Goal: Information Seeking & Learning: Learn about a topic

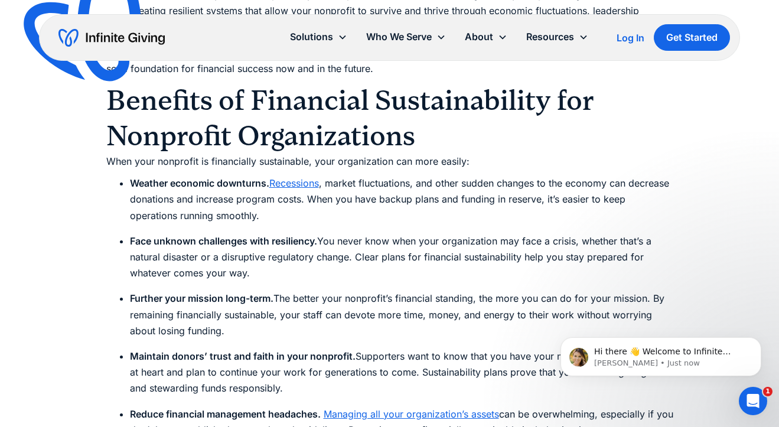
scroll to position [1603, 0]
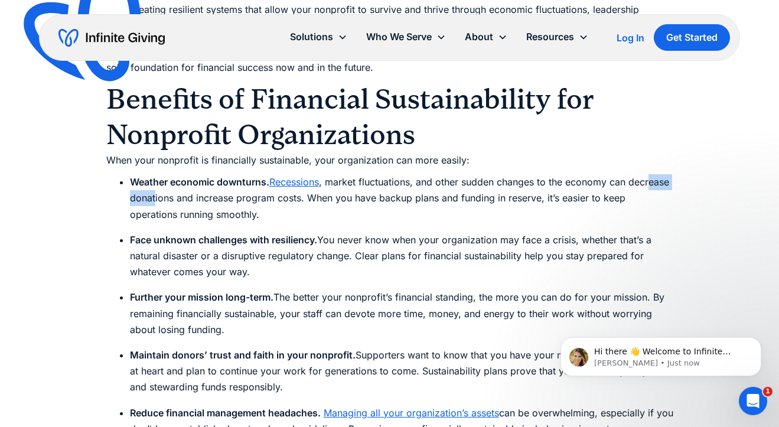
drag, startPoint x: 200, startPoint y: 198, endPoint x: 149, endPoint y: 197, distance: 50.8
click at [149, 197] on li "Weather economic downturns. Recessions , market fluctuations, and other sudden …" at bounding box center [401, 198] width 543 height 48
drag, startPoint x: 149, startPoint y: 197, endPoint x: 200, endPoint y: 200, distance: 50.3
click at [200, 200] on li "Weather economic downturns. Recessions , market fluctuations, and other sudden …" at bounding box center [401, 198] width 543 height 48
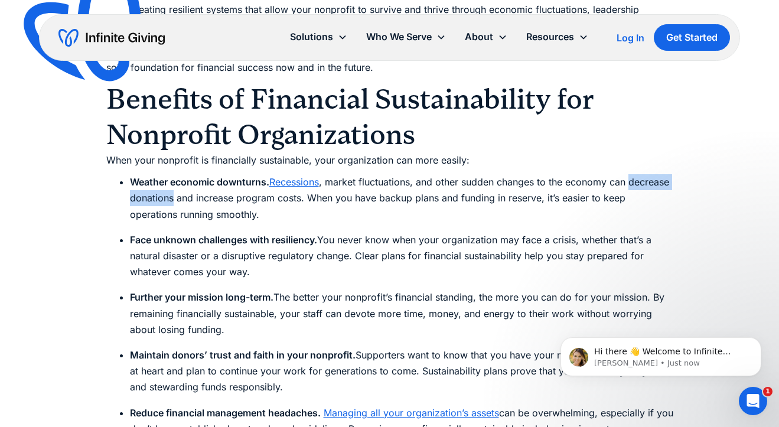
click at [200, 200] on li "Weather economic downturns. Recessions , market fluctuations, and other sudden …" at bounding box center [401, 198] width 543 height 48
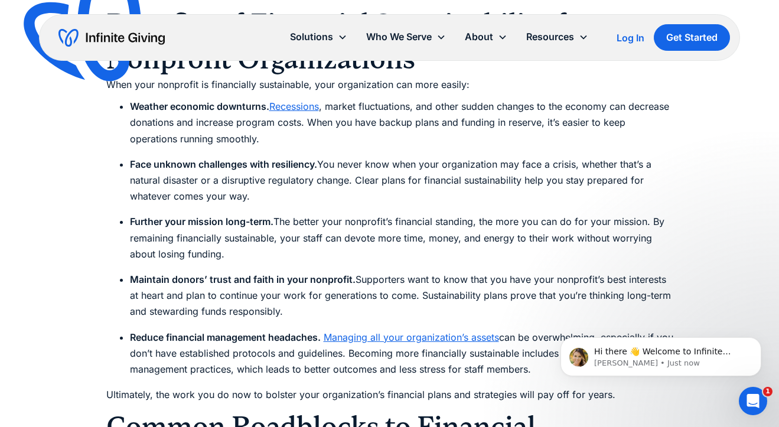
scroll to position [1679, 0]
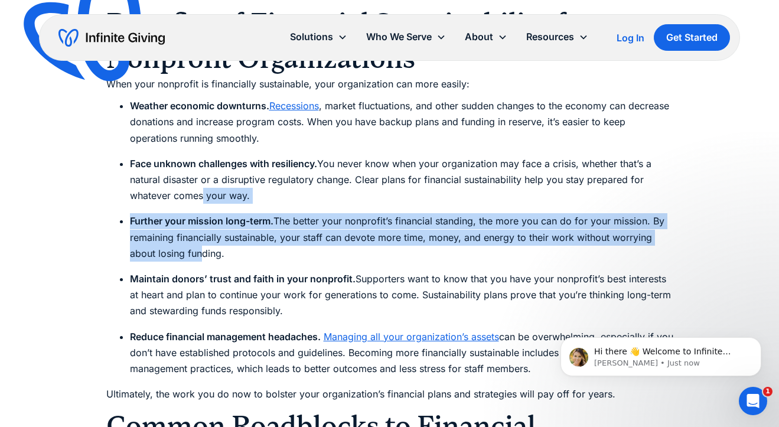
drag, startPoint x: 200, startPoint y: 201, endPoint x: 201, endPoint y: 249, distance: 48.5
click at [201, 249] on li "Further your mission long-term. The better your nonprofit’s financial standing,…" at bounding box center [401, 237] width 543 height 48
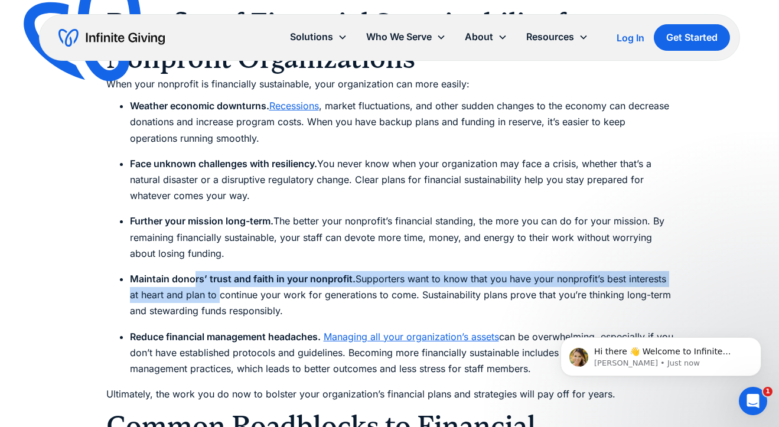
drag, startPoint x: 219, startPoint y: 293, endPoint x: 191, endPoint y: 271, distance: 35.3
click at [192, 271] on li "Maintain donors’ trust and faith in your nonprofit. Supporters want to know tha…" at bounding box center [401, 295] width 543 height 48
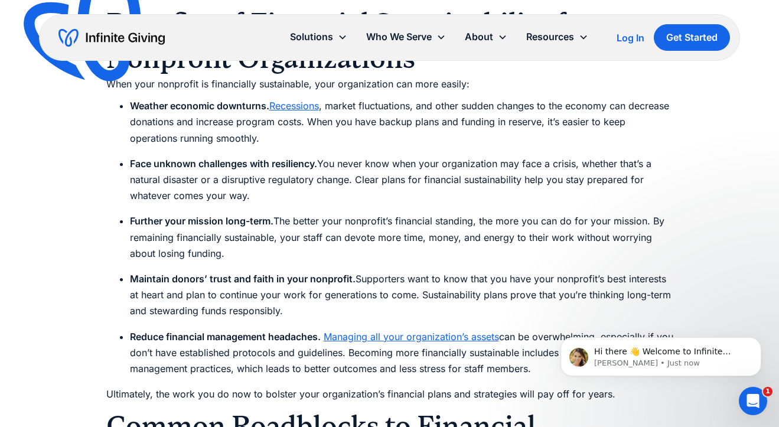
click at [191, 271] on li "Maintain donors’ trust and faith in your nonprofit. Supporters want to know tha…" at bounding box center [401, 295] width 543 height 48
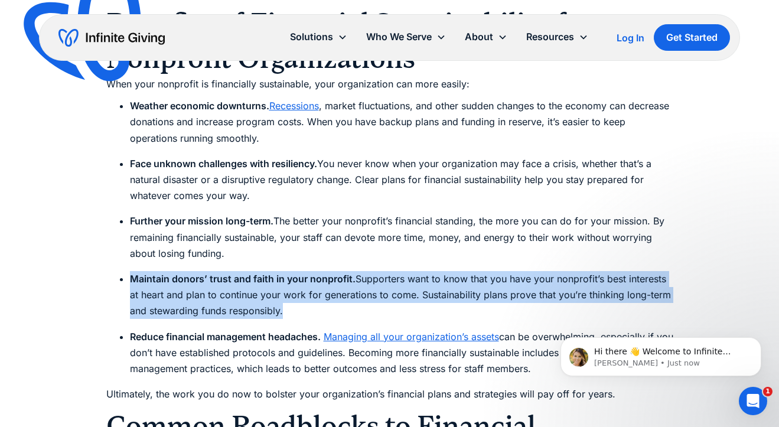
click at [191, 271] on li "Maintain donors’ trust and faith in your nonprofit. Supporters want to know tha…" at bounding box center [401, 295] width 543 height 48
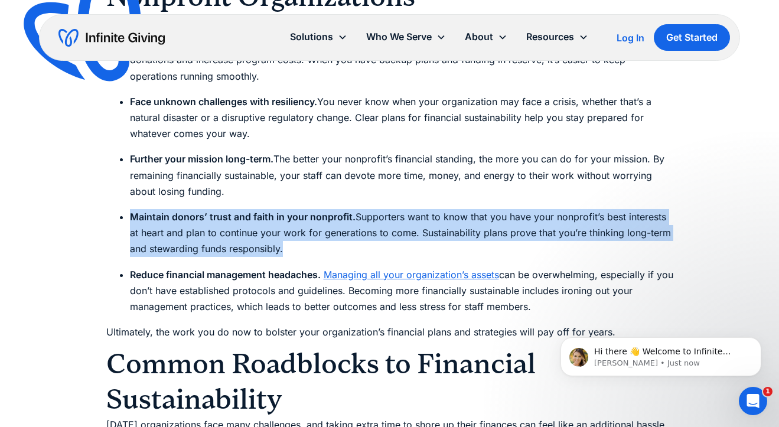
scroll to position [1778, 0]
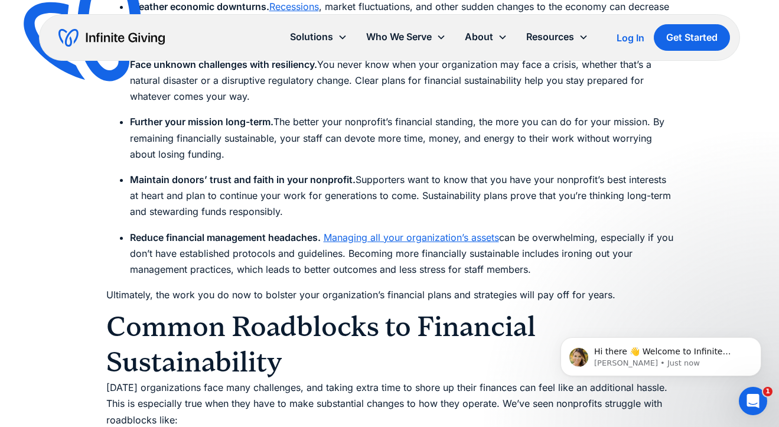
click at [180, 242] on strong "Reduce financial management headaches." at bounding box center [225, 238] width 191 height 12
drag, startPoint x: 180, startPoint y: 242, endPoint x: 147, endPoint y: 239, distance: 32.6
click at [147, 239] on strong "Reduce financial management headaches." at bounding box center [225, 238] width 191 height 12
drag, startPoint x: 147, startPoint y: 239, endPoint x: 217, endPoint y: 239, distance: 69.7
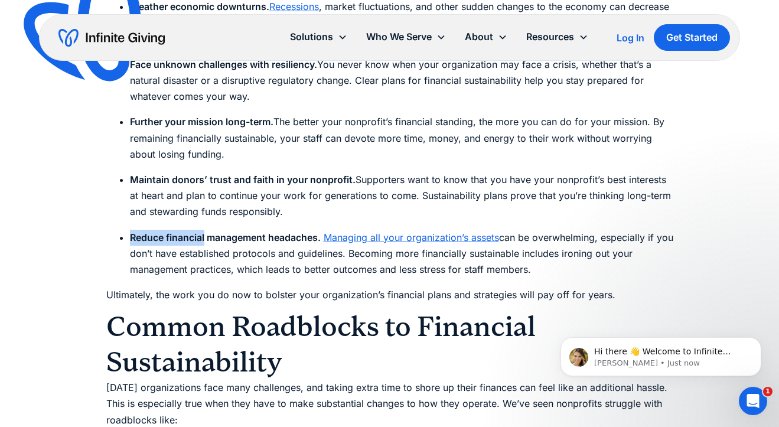
click at [217, 239] on strong "Reduce financial management headaches." at bounding box center [225, 238] width 191 height 12
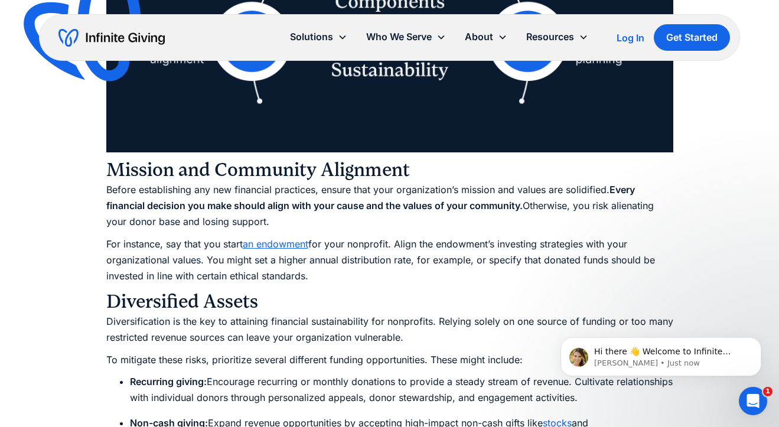
scroll to position [2784, 0]
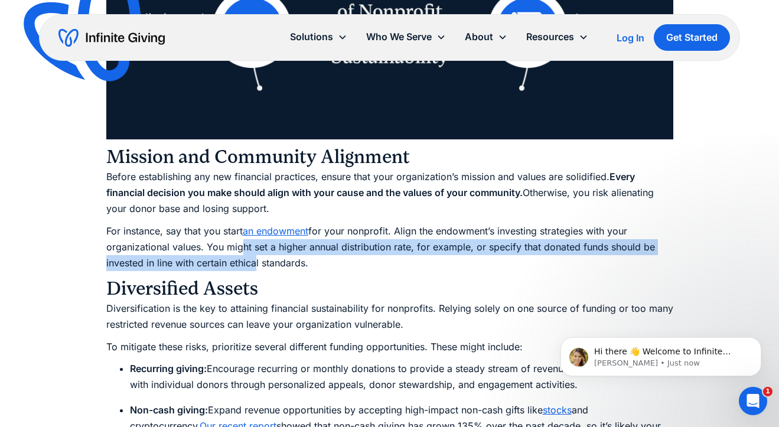
drag, startPoint x: 250, startPoint y: 258, endPoint x: 237, endPoint y: 252, distance: 14.5
click at [237, 252] on p "For instance, say that you start an endowment for your nonprofit. Align the end…" at bounding box center [389, 247] width 567 height 48
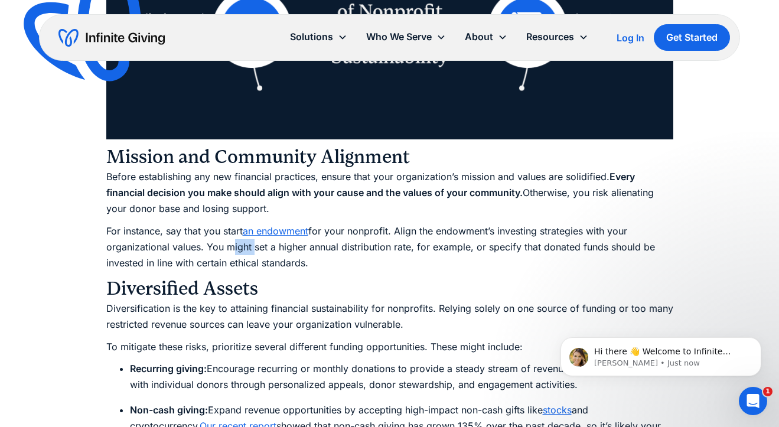
click at [237, 252] on p "For instance, say that you start an endowment for your nonprofit. Align the end…" at bounding box center [389, 247] width 567 height 48
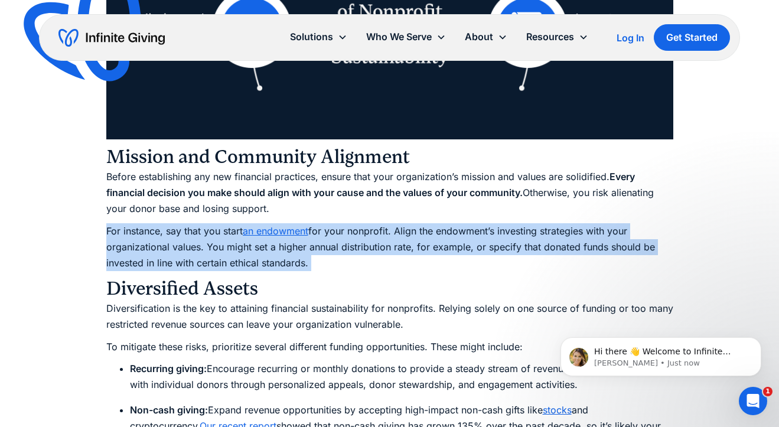
click at [237, 252] on p "For instance, say that you start an endowment for your nonprofit. Align the end…" at bounding box center [389, 247] width 567 height 48
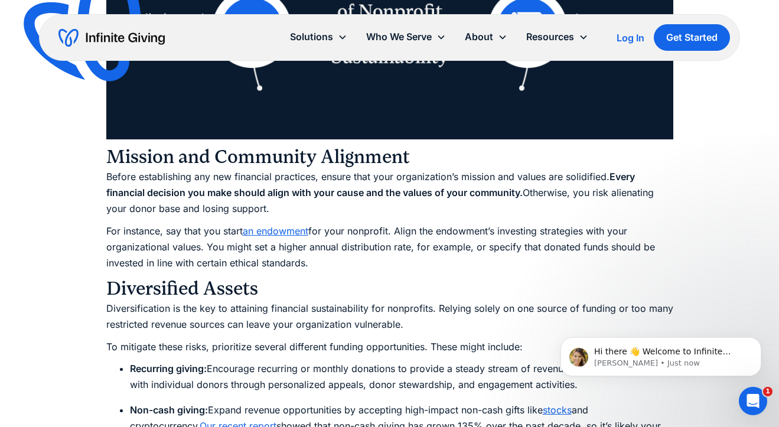
click at [238, 253] on p "For instance, say that you start an endowment for your nonprofit. Align the end…" at bounding box center [389, 247] width 567 height 48
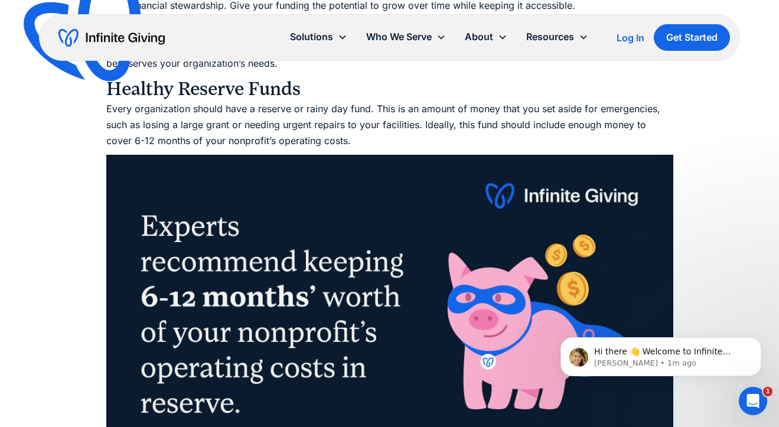
scroll to position [3380, 0]
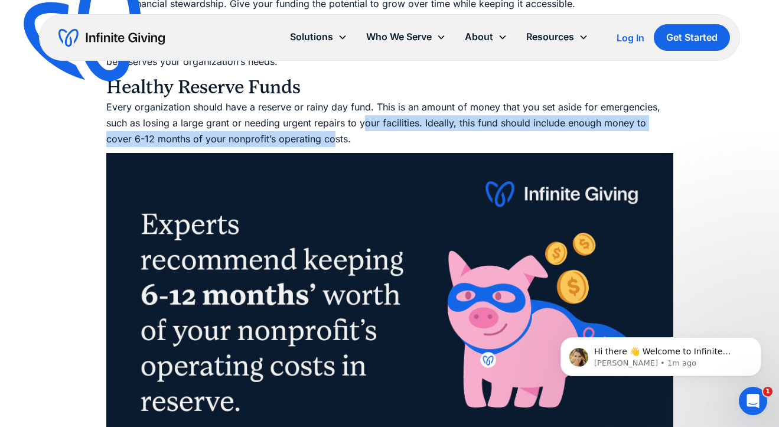
drag, startPoint x: 363, startPoint y: 123, endPoint x: 306, endPoint y: 141, distance: 59.4
click at [306, 141] on p "Every organization should have a reserve or rainy day fund. This is an amount o…" at bounding box center [389, 123] width 567 height 48
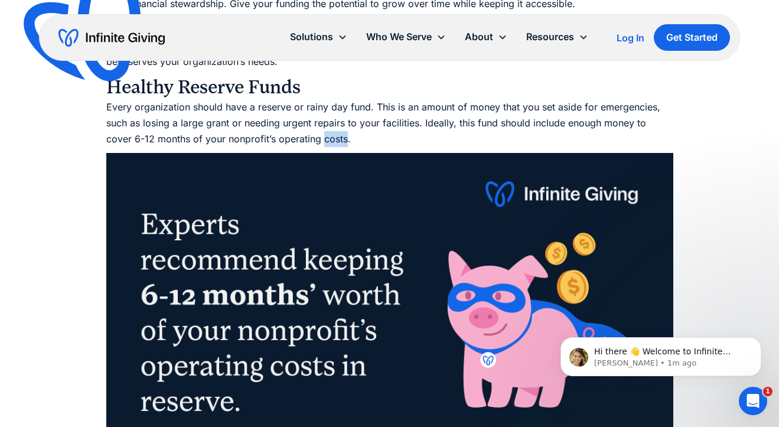
click at [306, 141] on p "Every organization should have a reserve or rainy day fund. This is an amount o…" at bounding box center [389, 123] width 567 height 48
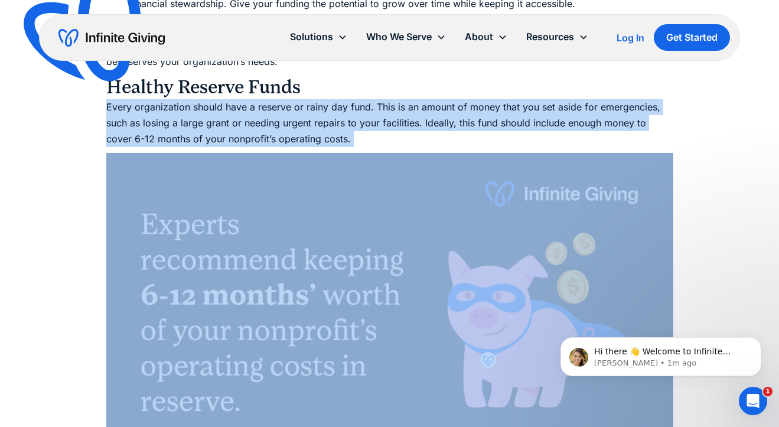
click at [306, 141] on p "Every organization should have a reserve or rainy day fund. This is an amount o…" at bounding box center [389, 123] width 567 height 48
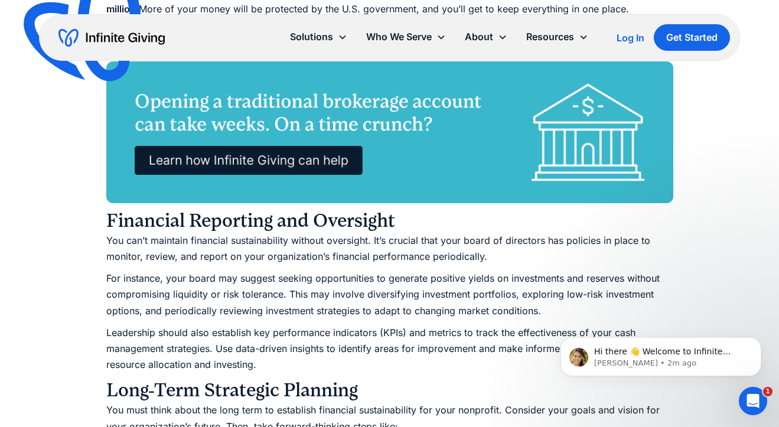
scroll to position [3937, 0]
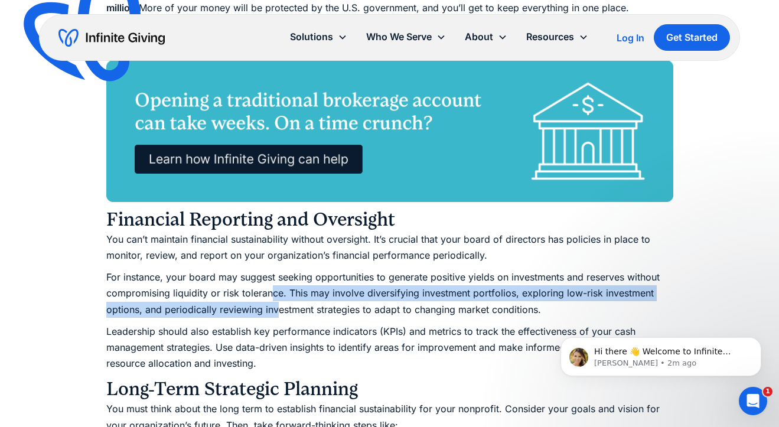
drag, startPoint x: 269, startPoint y: 291, endPoint x: 279, endPoint y: 305, distance: 16.9
click at [279, 305] on p "For instance, your board may suggest seeking opportunities to generate positive…" at bounding box center [389, 293] width 567 height 48
click at [321, 300] on p "For instance, your board may suggest seeking opportunities to generate positive…" at bounding box center [389, 293] width 567 height 48
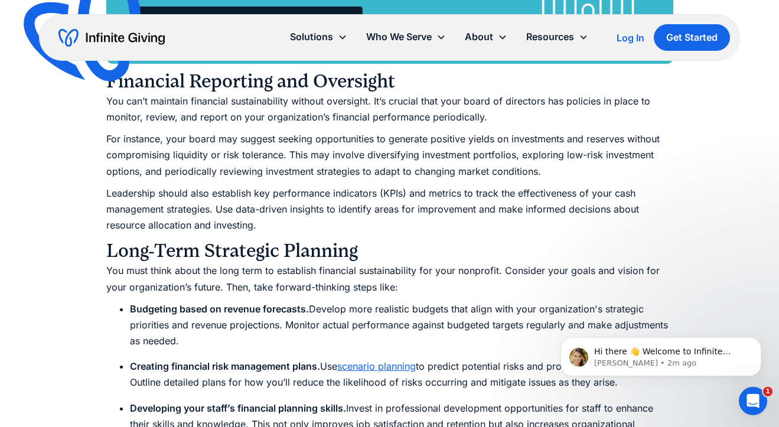
scroll to position [4083, 0]
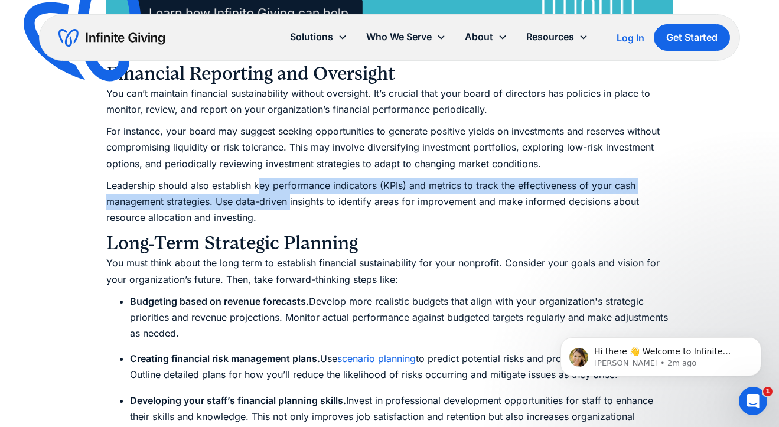
drag, startPoint x: 291, startPoint y: 203, endPoint x: 261, endPoint y: 189, distance: 32.5
click at [261, 189] on p "Leadership should also establish key performance indicators (KPIs) and metrics …" at bounding box center [389, 202] width 567 height 48
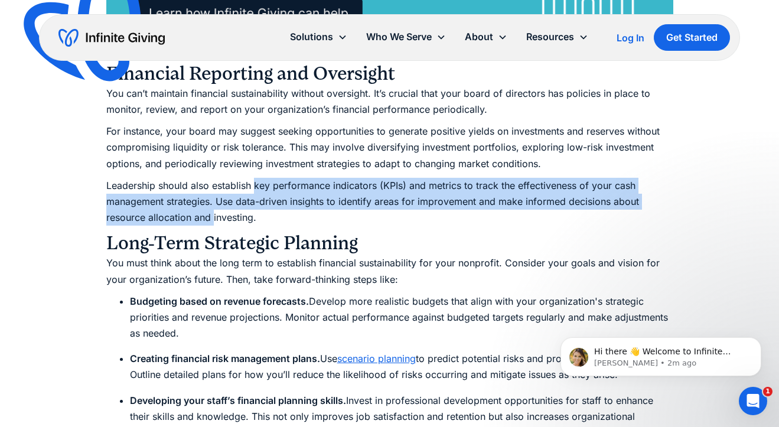
drag, startPoint x: 261, startPoint y: 189, endPoint x: 209, endPoint y: 218, distance: 60.0
click at [209, 218] on p "Leadership should also establish key performance indicators (KPIs) and metrics …" at bounding box center [389, 202] width 567 height 48
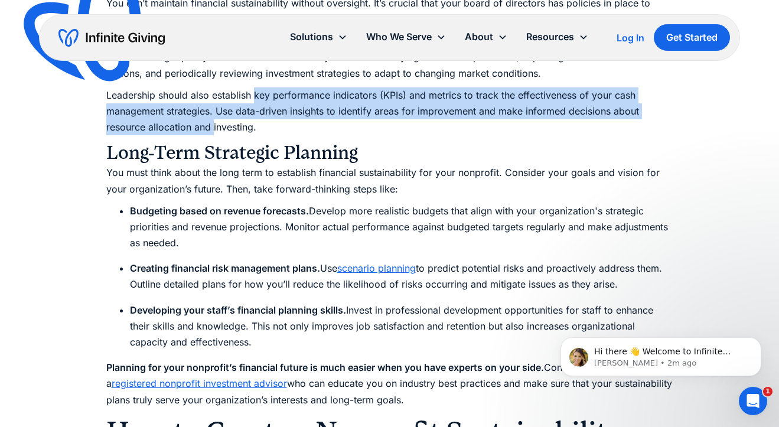
scroll to position [4178, 0]
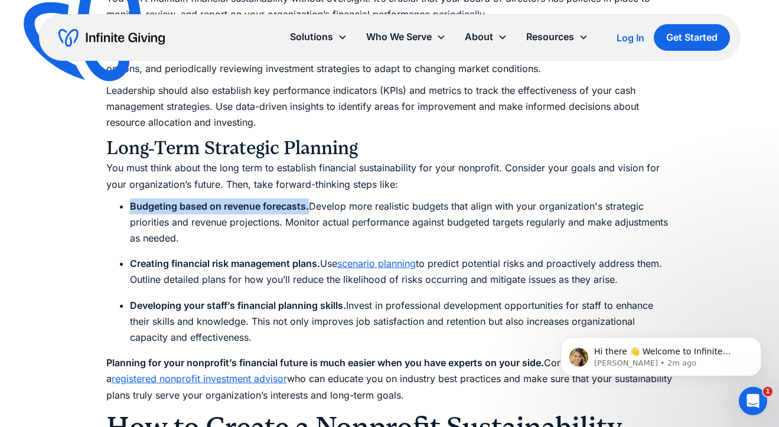
drag, startPoint x: 310, startPoint y: 204, endPoint x: 129, endPoint y: 201, distance: 180.8
click at [130, 201] on li "Budgeting based on revenue forecasts. Develop more realistic budgets that align…" at bounding box center [401, 222] width 543 height 48
click at [141, 264] on strong "Creating financial risk management plans." at bounding box center [225, 264] width 190 height 12
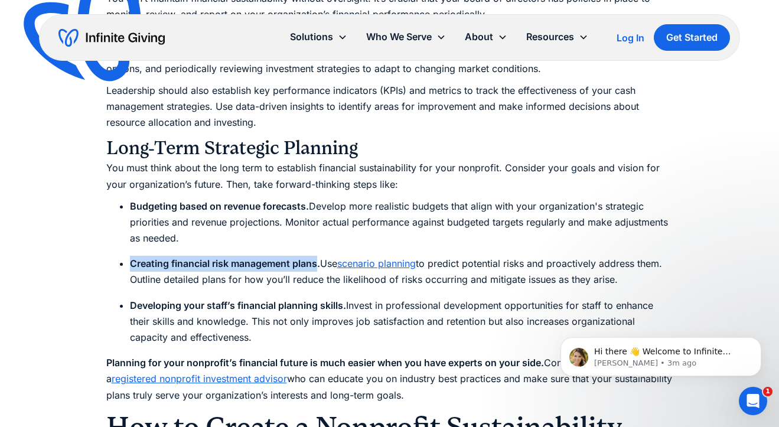
drag, startPoint x: 141, startPoint y: 264, endPoint x: 295, endPoint y: 265, distance: 154.8
click at [296, 266] on strong "Creating financial risk management plans." at bounding box center [225, 264] width 190 height 12
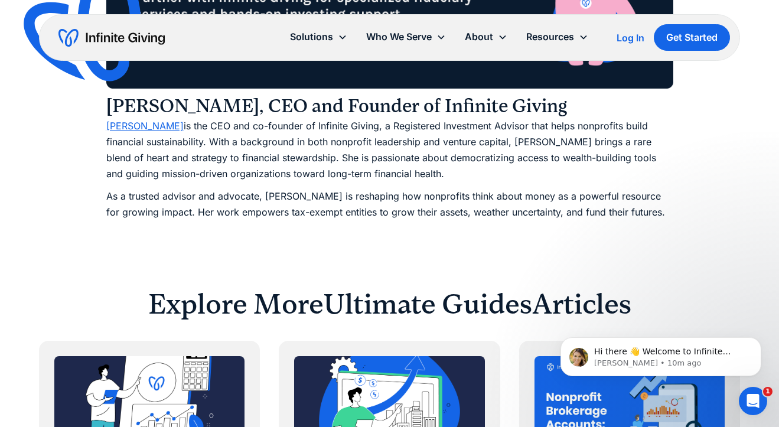
scroll to position [6350, 0]
